Goal: Task Accomplishment & Management: Manage account settings

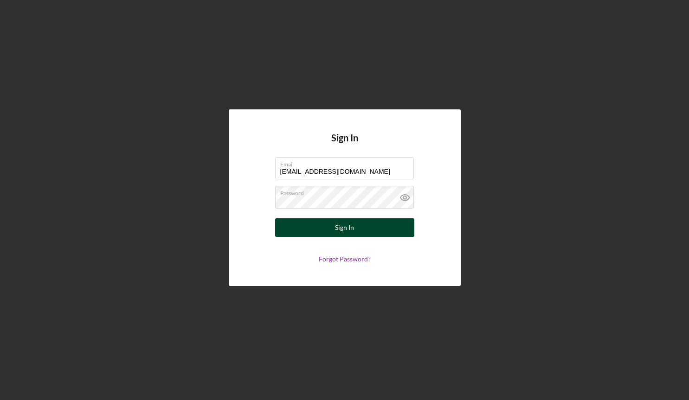
type input "[EMAIL_ADDRESS][DOMAIN_NAME]"
click at [321, 222] on button "Sign In" at bounding box center [344, 227] width 139 height 19
click at [323, 224] on button "Sign In" at bounding box center [344, 227] width 139 height 19
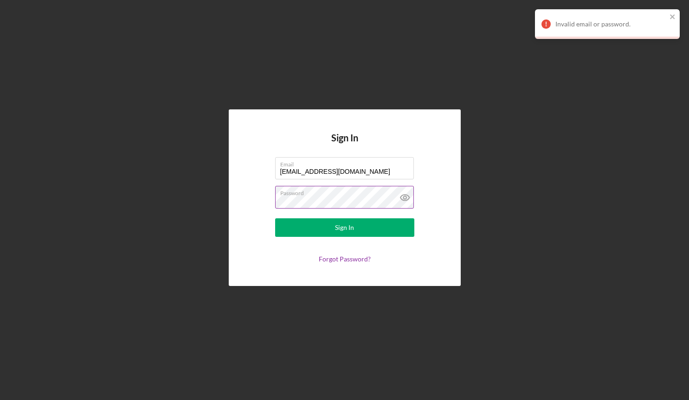
click at [406, 199] on icon at bounding box center [404, 197] width 23 height 23
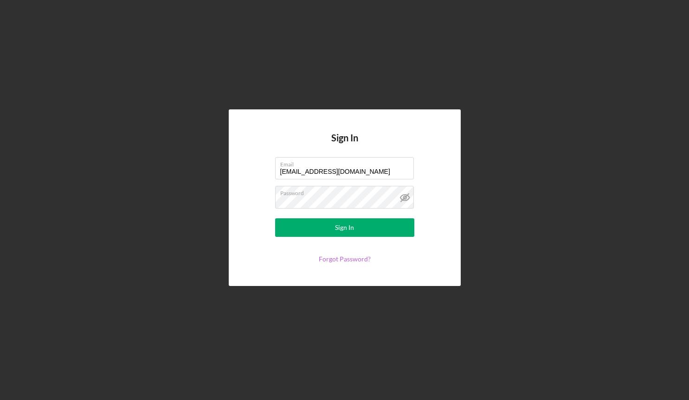
click at [343, 257] on link "Forgot Password?" at bounding box center [345, 259] width 52 height 8
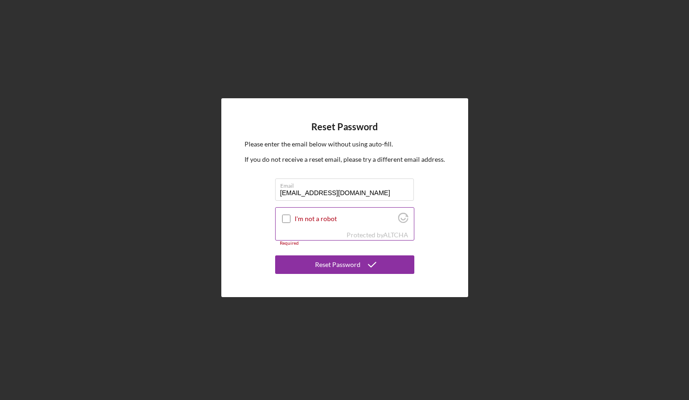
type input "[EMAIL_ADDRESS][DOMAIN_NAME]"
click at [289, 219] on input "I'm not a robot" at bounding box center [286, 219] width 8 height 8
checkbox input "true"
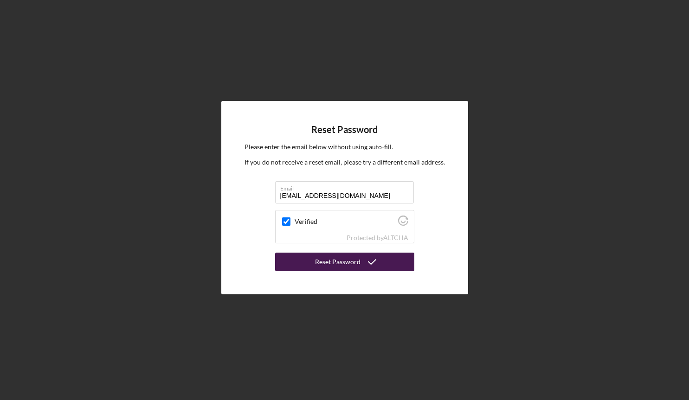
click at [334, 263] on div "Reset Password" at bounding box center [337, 262] width 45 height 19
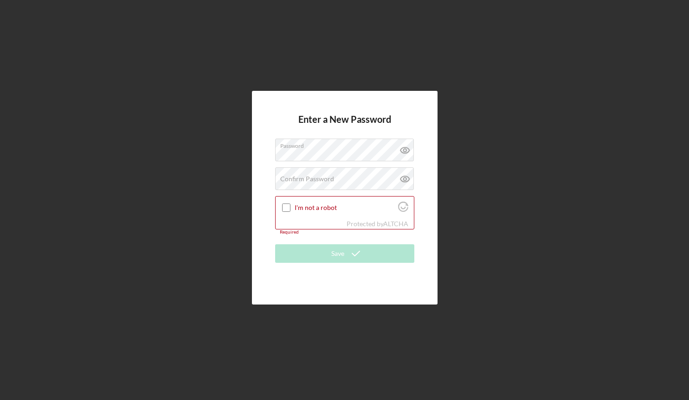
click at [483, 186] on div "Enter a New Password Password Confirm Password Passwords do not match. I'm not …" at bounding box center [344, 198] width 679 height 396
click at [282, 208] on input "I'm not a robot" at bounding box center [286, 208] width 8 height 8
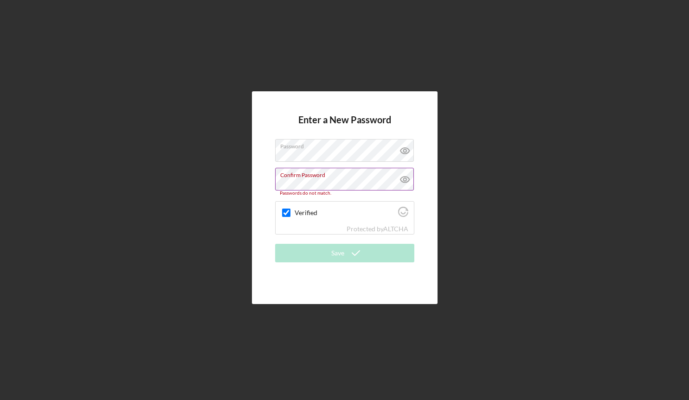
click at [403, 175] on icon at bounding box center [404, 179] width 23 height 23
click at [405, 144] on icon at bounding box center [404, 150] width 23 height 23
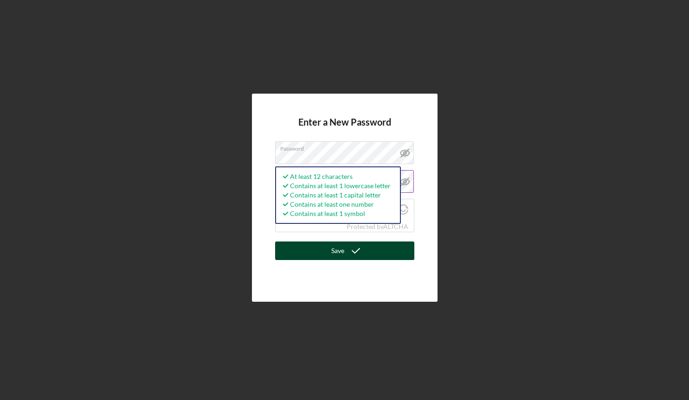
click at [386, 255] on button "Save" at bounding box center [344, 251] width 139 height 19
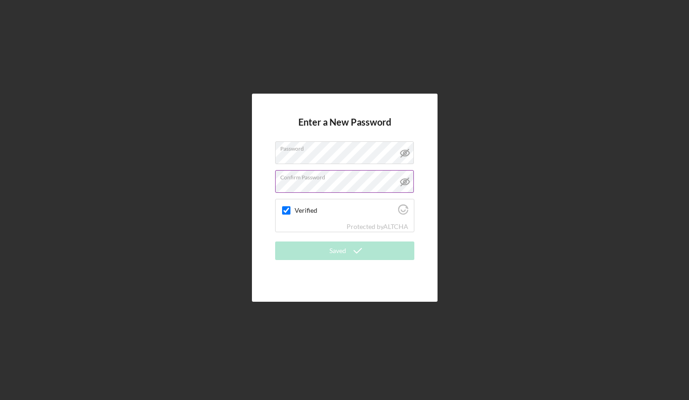
click at [325, 281] on div "Enter a New Password Password Confirm Password Verified Protected by ALTCHA Sav…" at bounding box center [344, 198] width 185 height 208
click at [281, 207] on div at bounding box center [286, 210] width 11 height 11
click at [282, 207] on input "Verified" at bounding box center [286, 210] width 8 height 8
click at [286, 211] on input "Verified" at bounding box center [286, 210] width 8 height 8
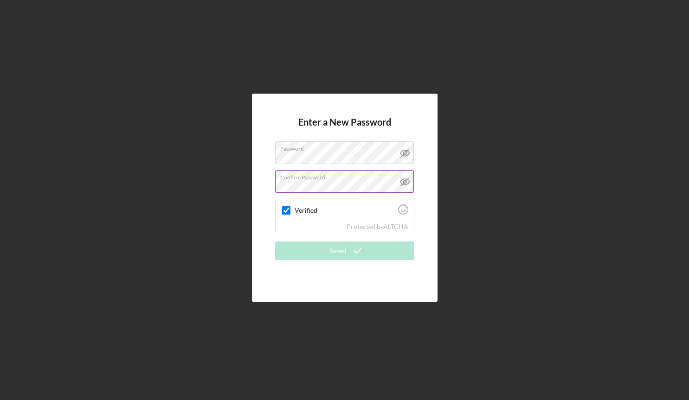
click at [401, 150] on icon at bounding box center [404, 152] width 23 height 23
click at [408, 180] on icon at bounding box center [404, 182] width 9 height 6
click at [289, 209] on input "Verified" at bounding box center [286, 210] width 8 height 8
checkbox input "true"
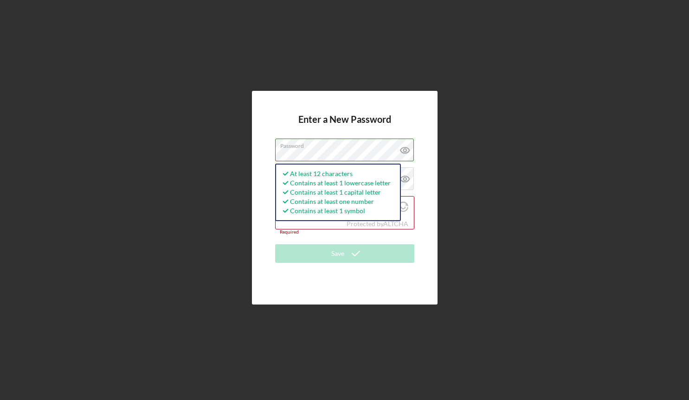
click at [411, 147] on icon at bounding box center [404, 150] width 23 height 23
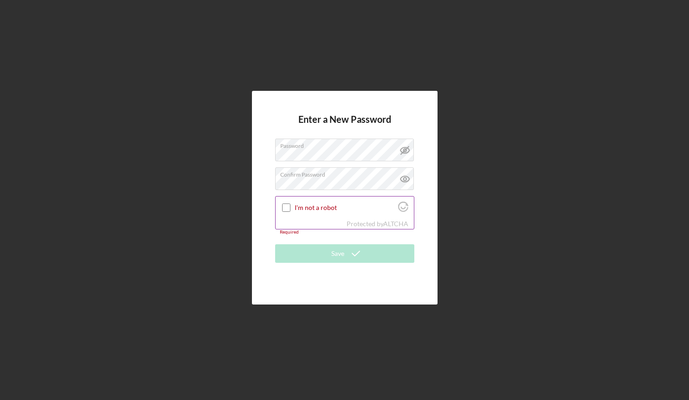
click at [288, 208] on input "I'm not a robot" at bounding box center [286, 208] width 8 height 8
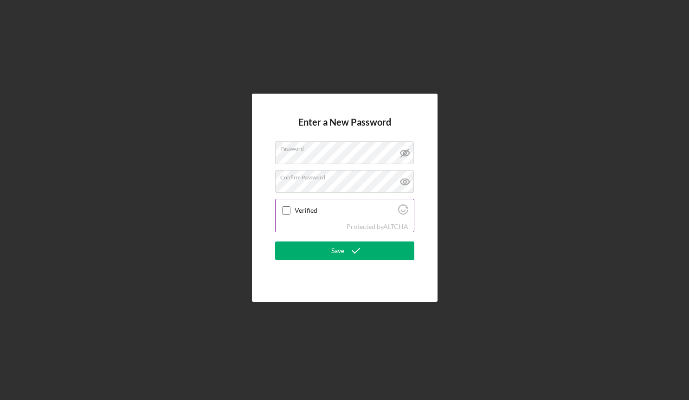
checkbox input "true"
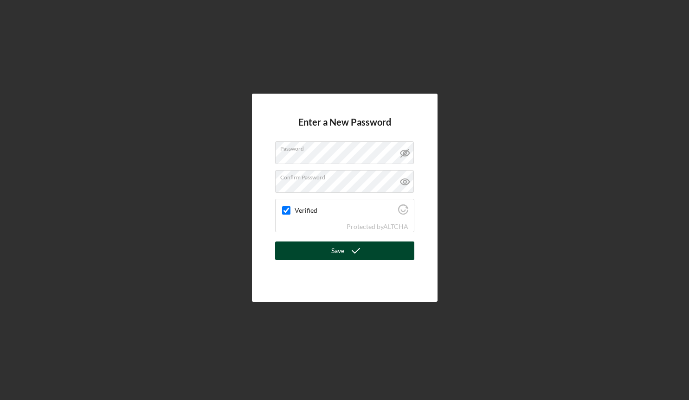
click at [350, 252] on icon "submit" at bounding box center [355, 250] width 23 height 23
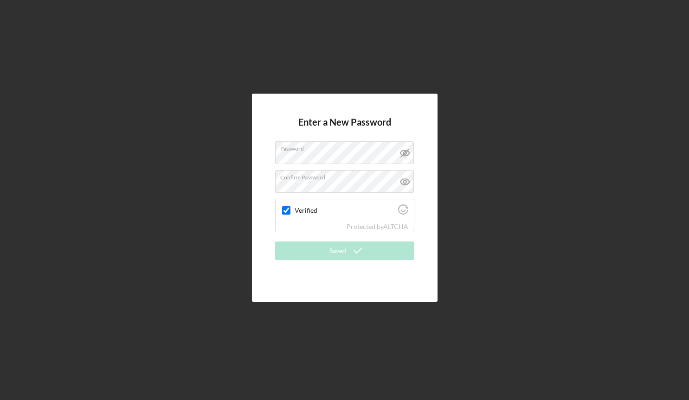
click at [352, 278] on form "Enter a New Password Password Confirm Password Verified Protected by ALTCHA Sav…" at bounding box center [344, 198] width 139 height 162
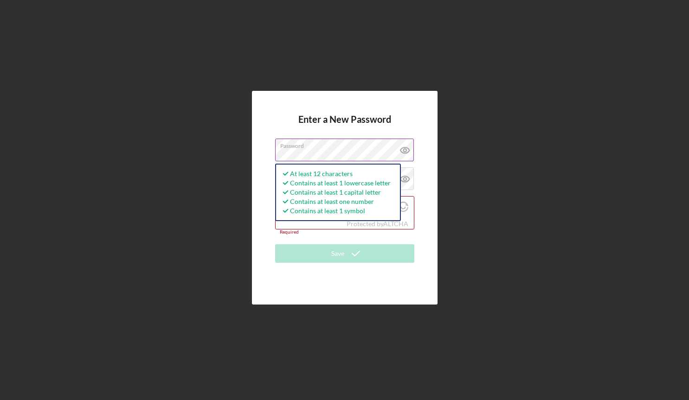
click at [404, 148] on icon at bounding box center [404, 150] width 9 height 6
click at [421, 177] on div "Enter a New Password Password At least 12 characters Contains at least 1 lowerc…" at bounding box center [344, 197] width 185 height 213
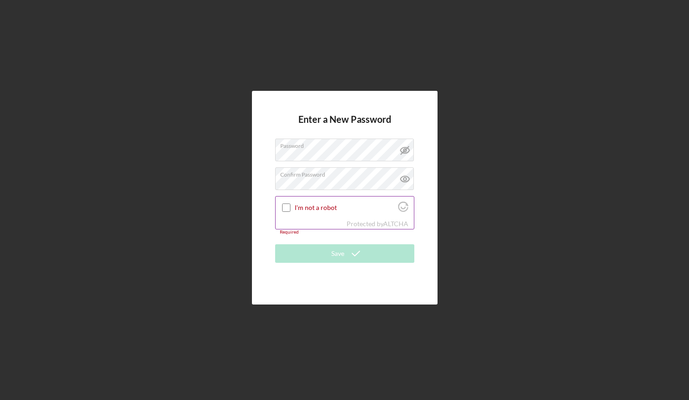
click at [292, 206] on div "I'm not a robot" at bounding box center [344, 208] width 138 height 22
click at [285, 208] on input "I'm not a robot" at bounding box center [286, 208] width 8 height 8
checkbox input "true"
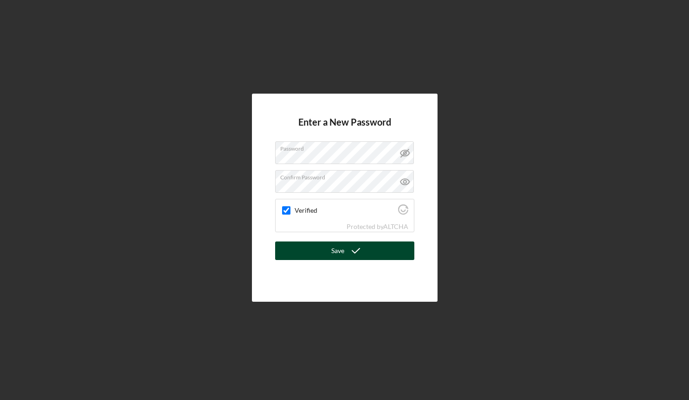
click at [349, 251] on icon "submit" at bounding box center [355, 250] width 23 height 23
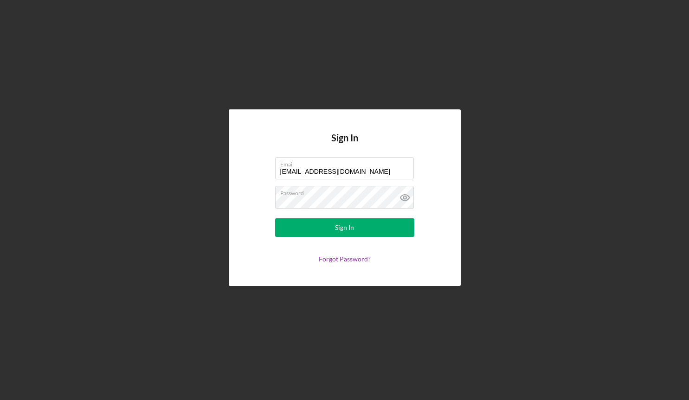
type input "[EMAIL_ADDRESS][DOMAIN_NAME]"
click at [339, 230] on div "Sign In" at bounding box center [344, 227] width 19 height 19
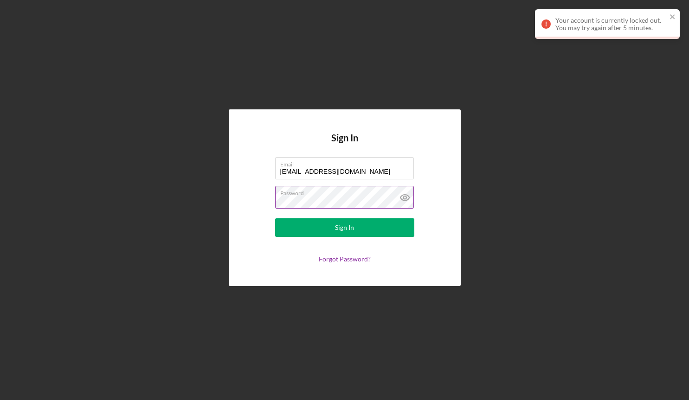
drag, startPoint x: 353, startPoint y: 195, endPoint x: 194, endPoint y: 182, distance: 159.1
click at [280, 186] on label "Password" at bounding box center [347, 191] width 134 height 10
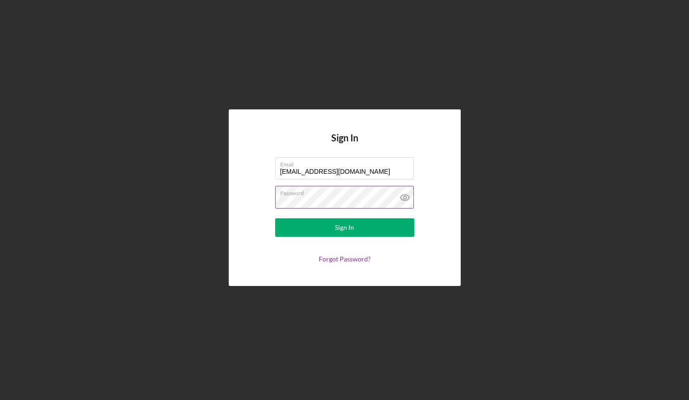
click at [398, 193] on icon at bounding box center [404, 197] width 23 height 23
click at [329, 224] on button "Sign In" at bounding box center [344, 227] width 139 height 19
